Goal: Information Seeking & Learning: Check status

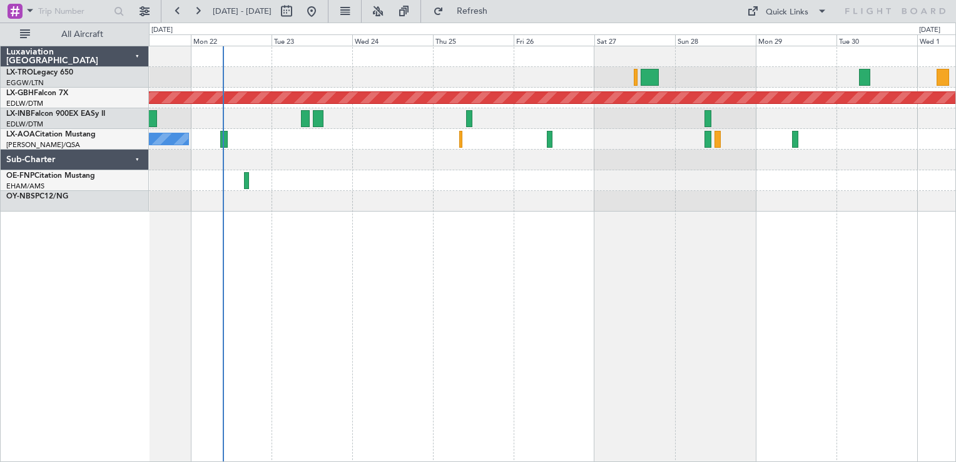
click at [510, 270] on div "Planned Maint Nurnberg No [GEOGRAPHIC_DATA] ([GEOGRAPHIC_DATA]) [GEOGRAPHIC_DAT…" at bounding box center [552, 254] width 807 height 416
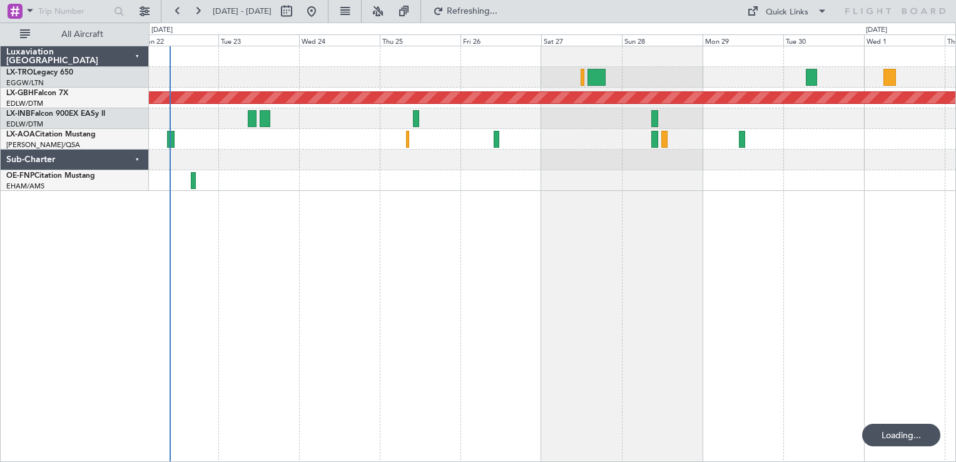
click at [338, 271] on div "Planned Maint Nurnberg No Crew [GEOGRAPHIC_DATA] ([GEOGRAPHIC_DATA]) No [GEOGRA…" at bounding box center [552, 254] width 807 height 416
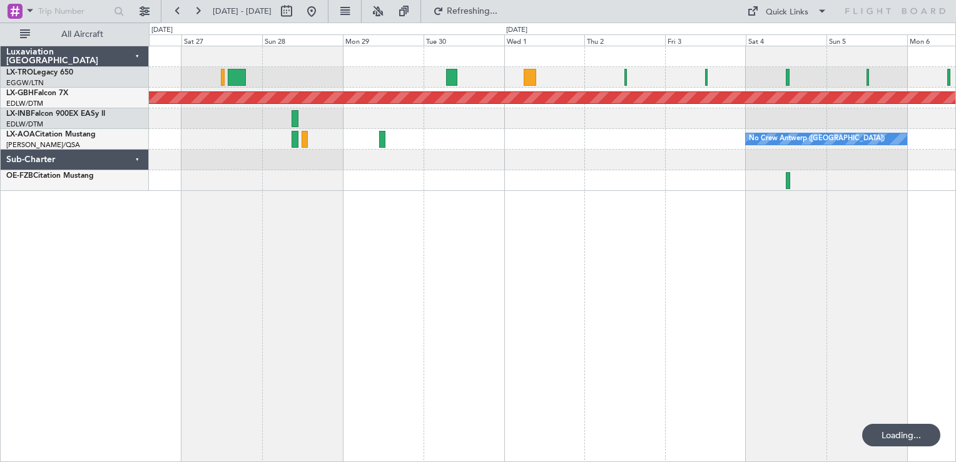
click at [180, 271] on div "A/C Unavailable Planned Maint Nurnberg No Crew [GEOGRAPHIC_DATA] ([GEOGRAPHIC_D…" at bounding box center [552, 254] width 807 height 416
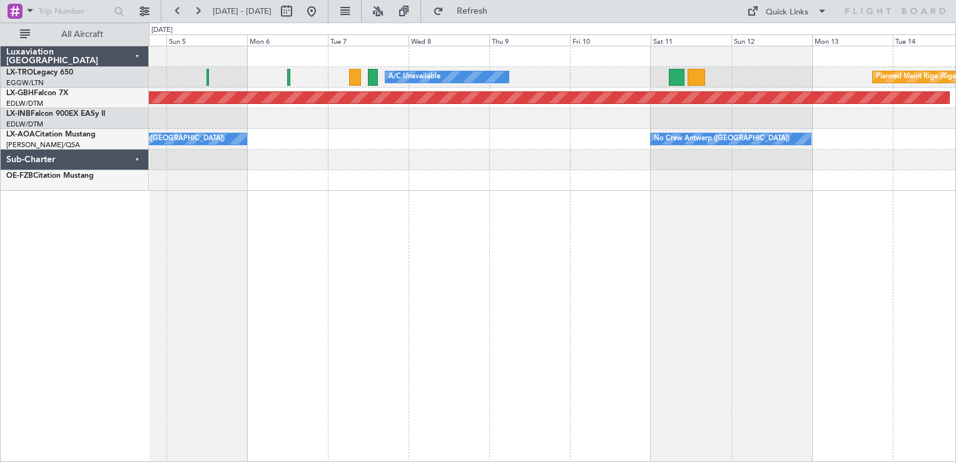
click at [353, 278] on div "A/C Unavailable Planned Maint [GEOGRAPHIC_DATA] (Riga Intl) Planned Maint Nurnb…" at bounding box center [552, 254] width 807 height 416
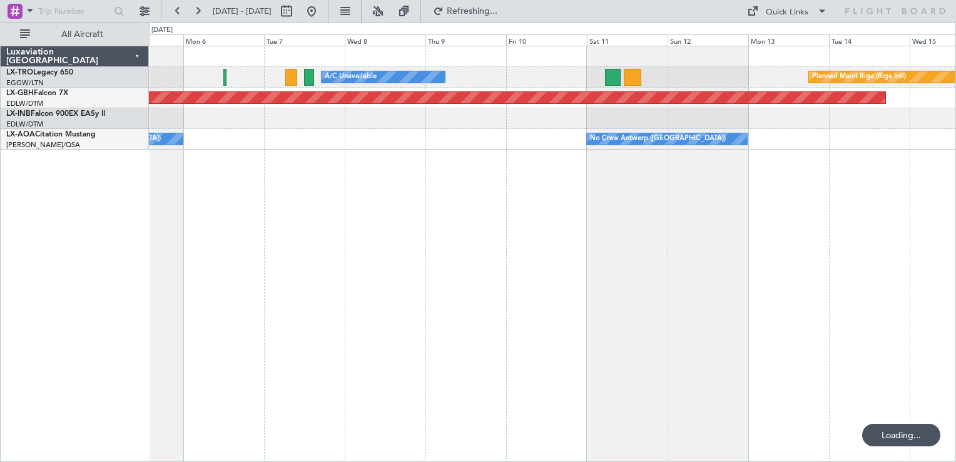
click at [303, 205] on div "A/C Unavailable Planned Maint [GEOGRAPHIC_DATA] (Riga Intl) Planned Maint Nurnb…" at bounding box center [552, 254] width 807 height 416
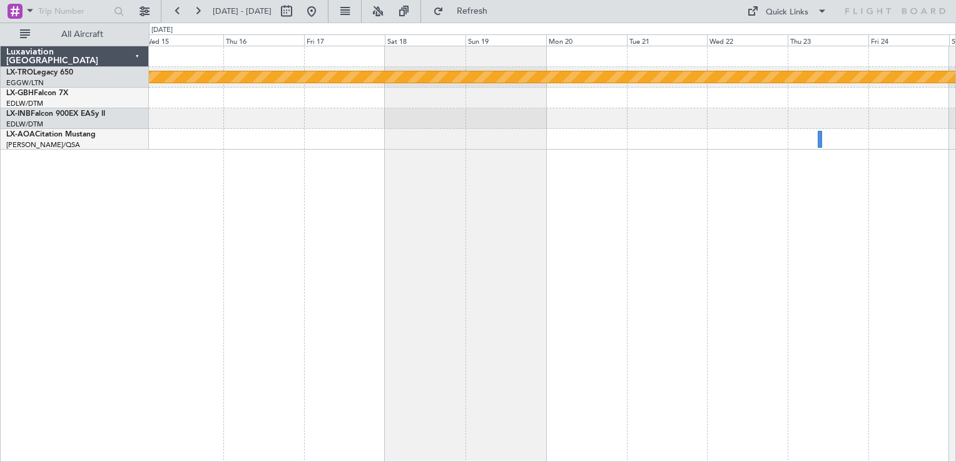
click at [465, 275] on div "Planned Maint Riga (Riga Intl) Planned Maint Nurnberg Planned Maint [GEOGRAPHIC…" at bounding box center [552, 254] width 807 height 416
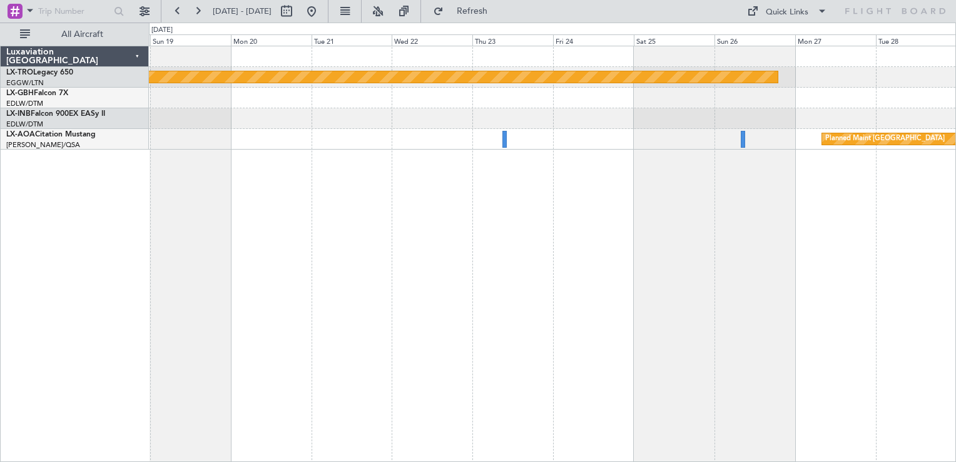
click at [522, 259] on div "Planned Maint Riga (Riga Intl) Planned Maint [GEOGRAPHIC_DATA]" at bounding box center [552, 254] width 807 height 416
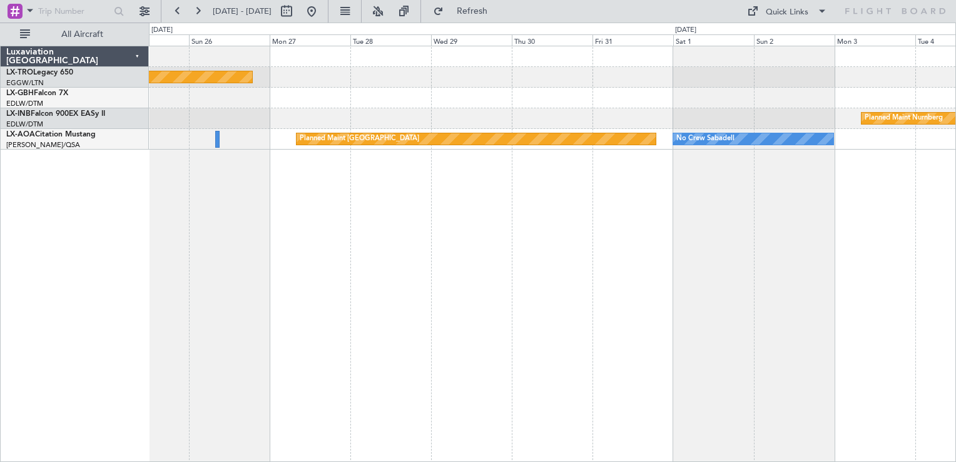
click at [323, 327] on div "Planned Maint Riga (Riga Intl) Planned Maint Nurnberg Planned Maint [GEOGRAPHIC…" at bounding box center [552, 254] width 807 height 416
